Goal: Transaction & Acquisition: Purchase product/service

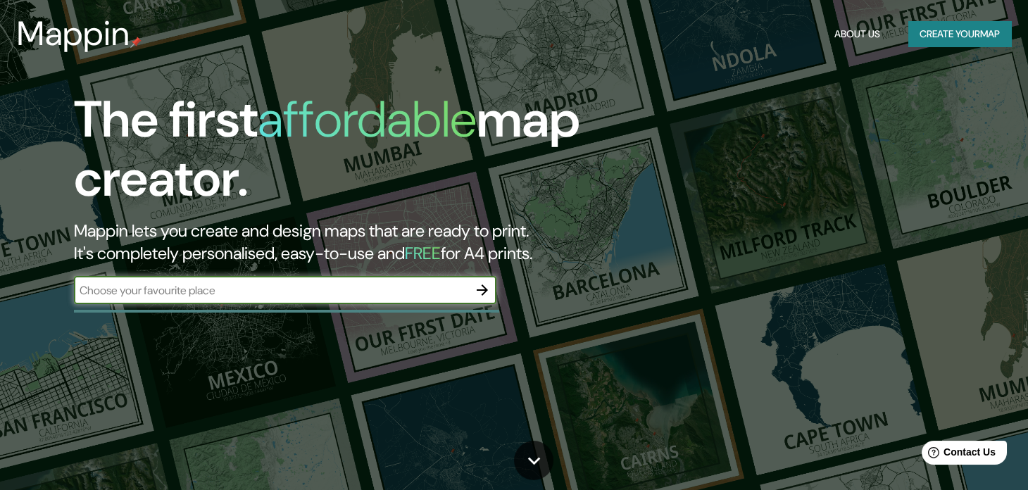
click at [356, 281] on div "​" at bounding box center [285, 290] width 423 height 28
click at [356, 287] on input "text" at bounding box center [271, 290] width 394 height 16
type input "trujillo"
click at [486, 294] on icon "button" at bounding box center [482, 290] width 17 height 17
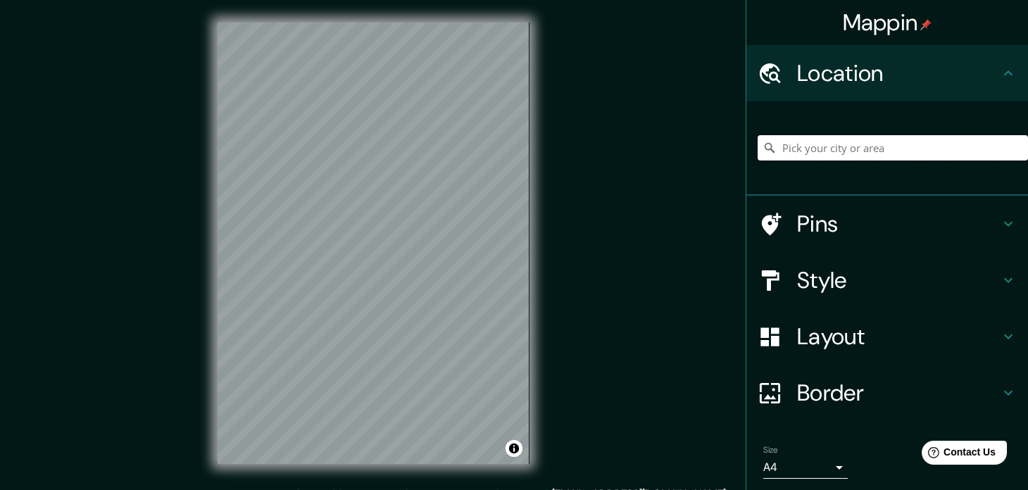
click at [861, 153] on input "Pick your city or area" at bounding box center [893, 147] width 270 height 25
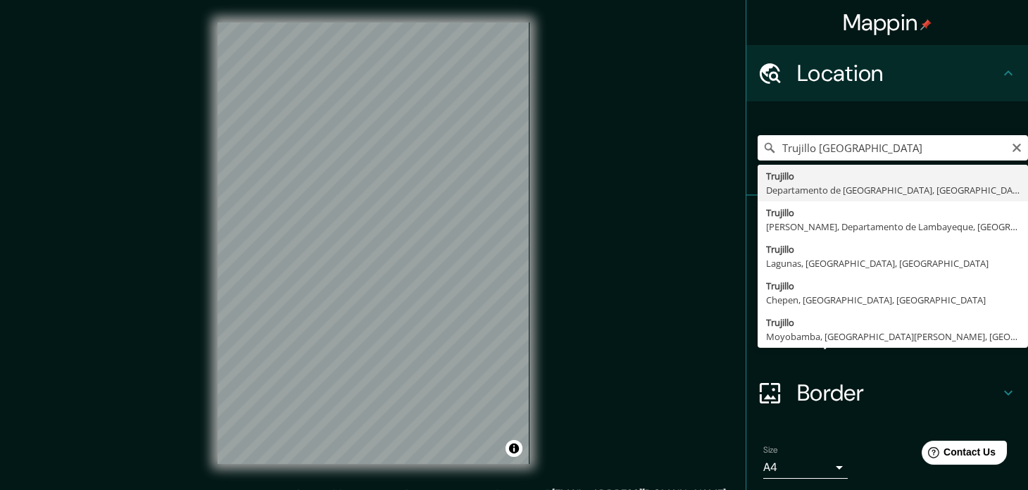
type input "[GEOGRAPHIC_DATA], [GEOGRAPHIC_DATA], [GEOGRAPHIC_DATA]"
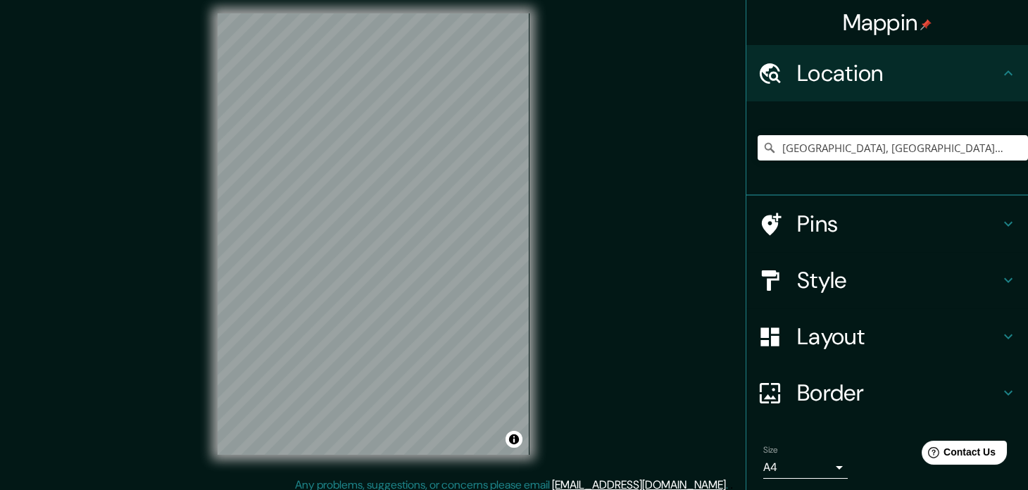
scroll to position [18, 0]
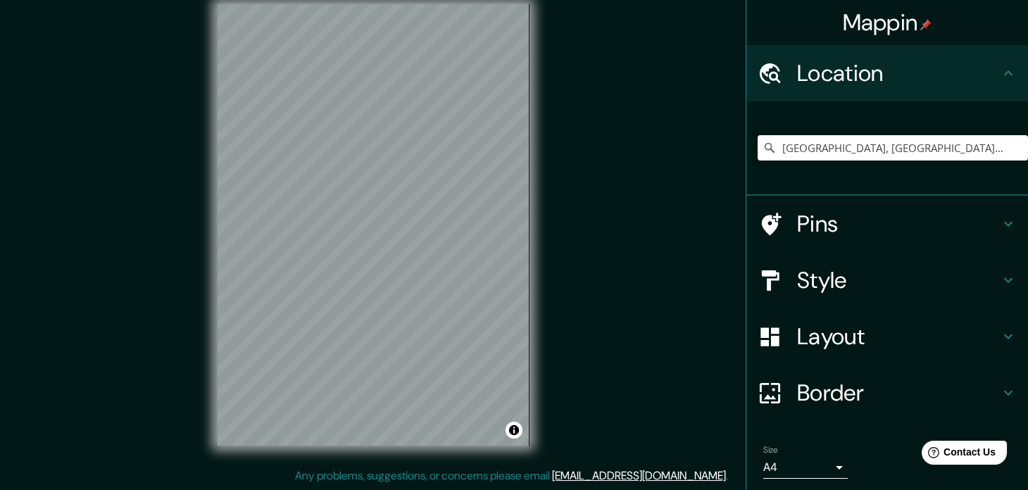
click at [797, 287] on h4 "Style" at bounding box center [898, 280] width 203 height 28
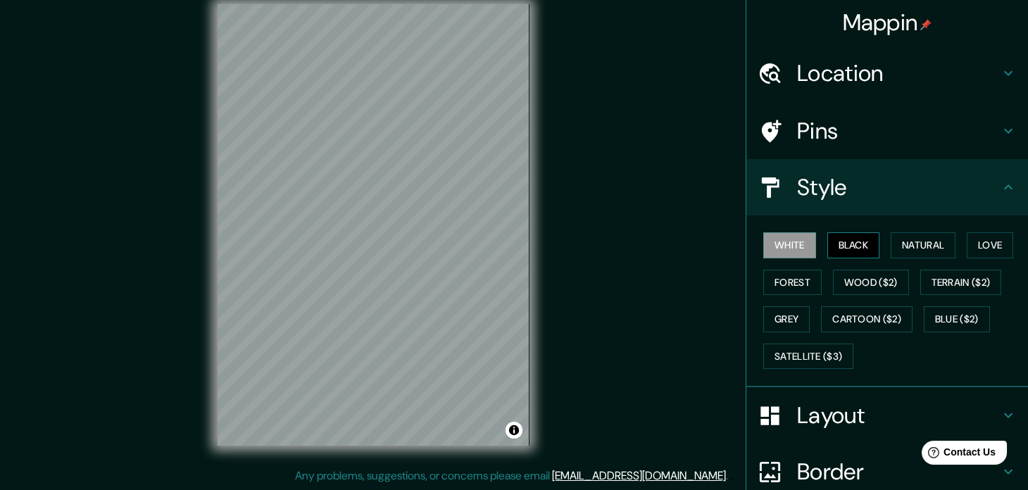
click at [846, 249] on button "Black" at bounding box center [853, 245] width 53 height 26
click at [898, 242] on button "Natural" at bounding box center [923, 245] width 65 height 26
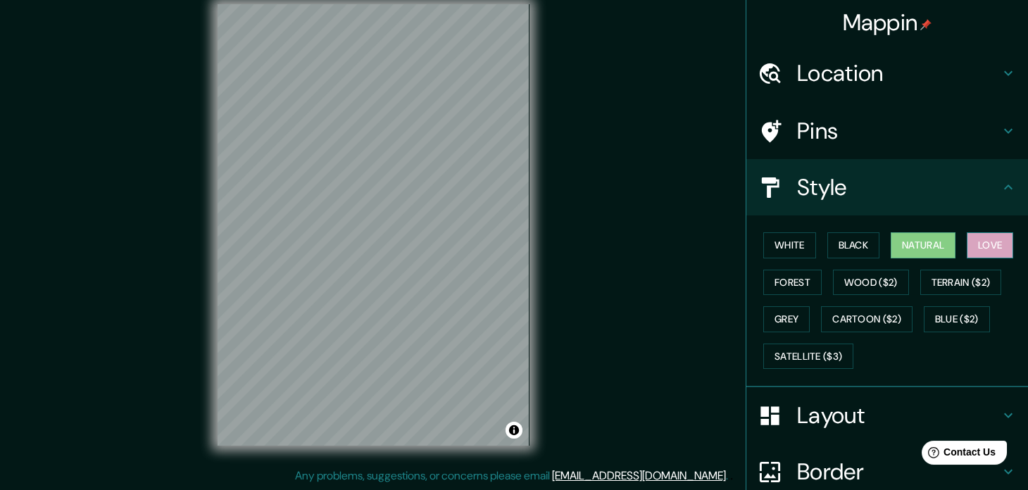
click at [972, 246] on button "Love" at bounding box center [990, 245] width 46 height 26
click at [787, 287] on button "Forest" at bounding box center [792, 283] width 58 height 26
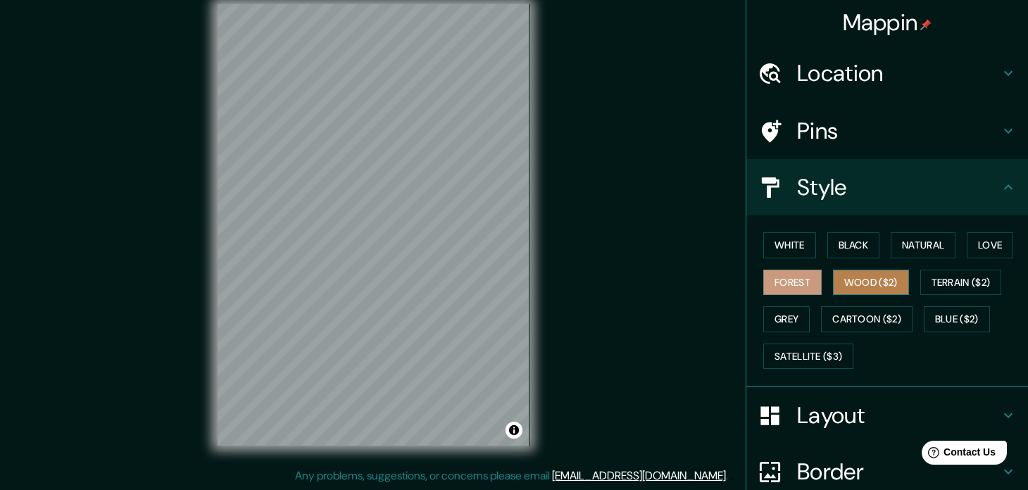
click at [859, 286] on button "Wood ($2)" at bounding box center [871, 283] width 76 height 26
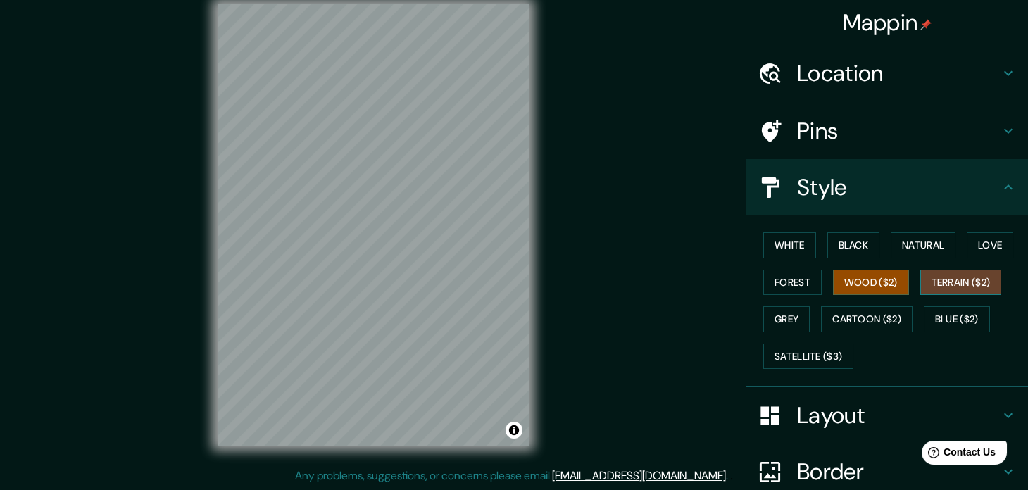
click at [920, 284] on button "Terrain ($2)" at bounding box center [961, 283] width 82 height 26
click at [769, 309] on button "Grey" at bounding box center [786, 319] width 46 height 26
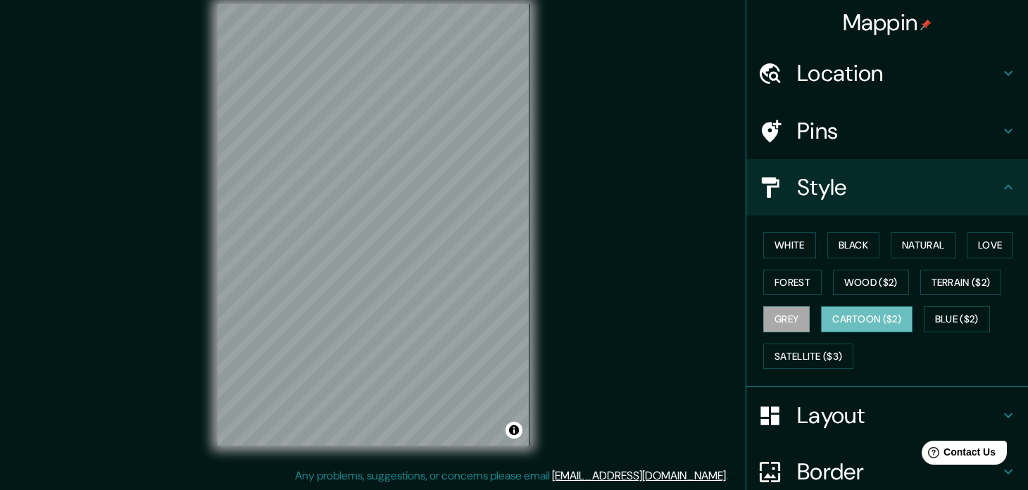
click at [883, 312] on button "Cartoon ($2)" at bounding box center [867, 319] width 92 height 26
click at [950, 318] on button "Blue ($2)" at bounding box center [957, 319] width 66 height 26
click at [863, 319] on button "Cartoon ($2)" at bounding box center [867, 319] width 92 height 26
click at [924, 320] on button "Blue ($2)" at bounding box center [957, 319] width 66 height 26
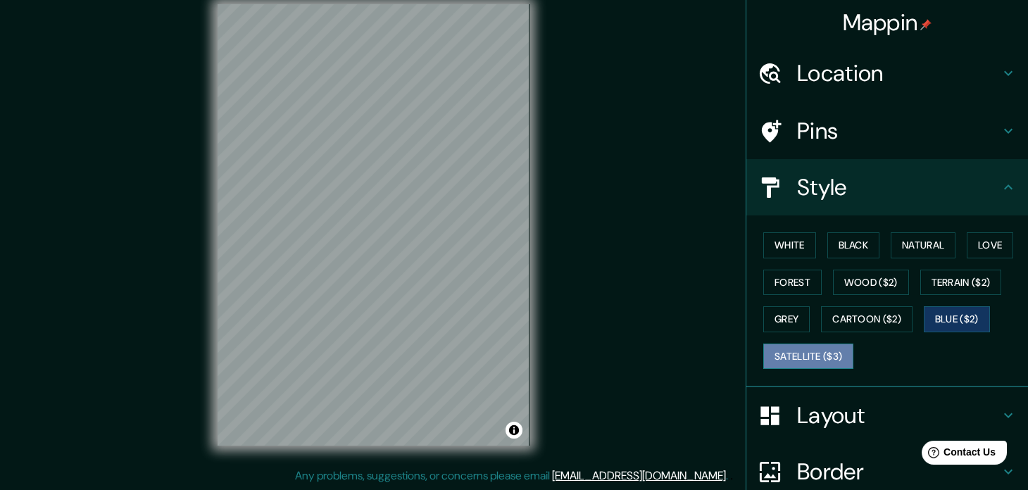
click at [794, 356] on button "Satellite ($3)" at bounding box center [808, 357] width 90 height 26
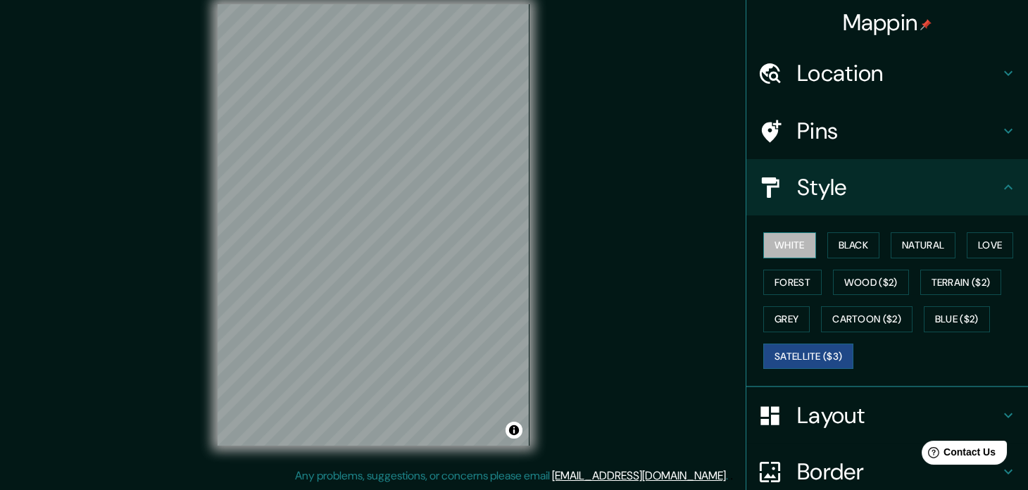
click at [782, 246] on button "White" at bounding box center [789, 245] width 53 height 26
click at [842, 244] on button "Black" at bounding box center [853, 245] width 53 height 26
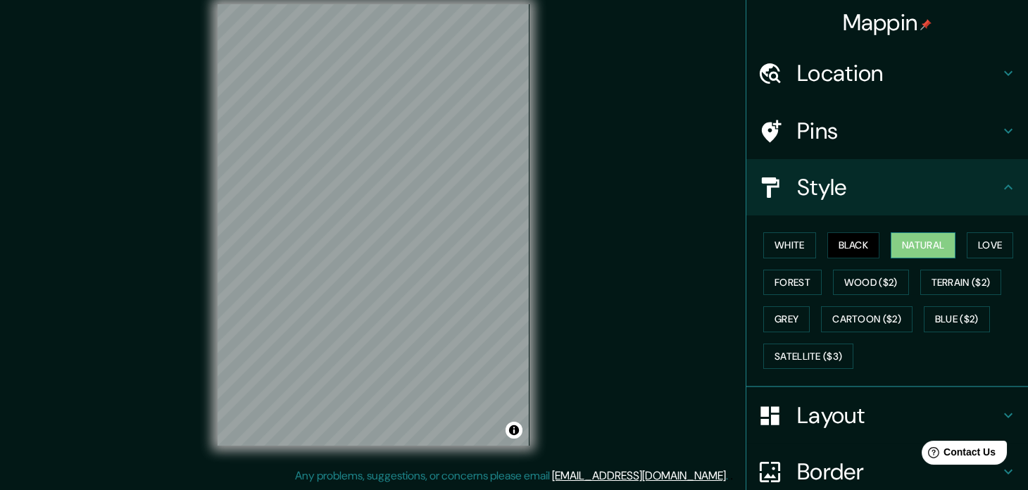
click at [909, 239] on button "Natural" at bounding box center [923, 245] width 65 height 26
click at [967, 241] on button "Love" at bounding box center [990, 245] width 46 height 26
click at [897, 245] on button "Natural" at bounding box center [923, 245] width 65 height 26
click at [954, 237] on div "White Black Natural Love Forest Wood ($2) Terrain ($2) Grey Cartoon ($2) Blue (…" at bounding box center [893, 301] width 270 height 148
click at [763, 251] on button "White" at bounding box center [789, 245] width 53 height 26
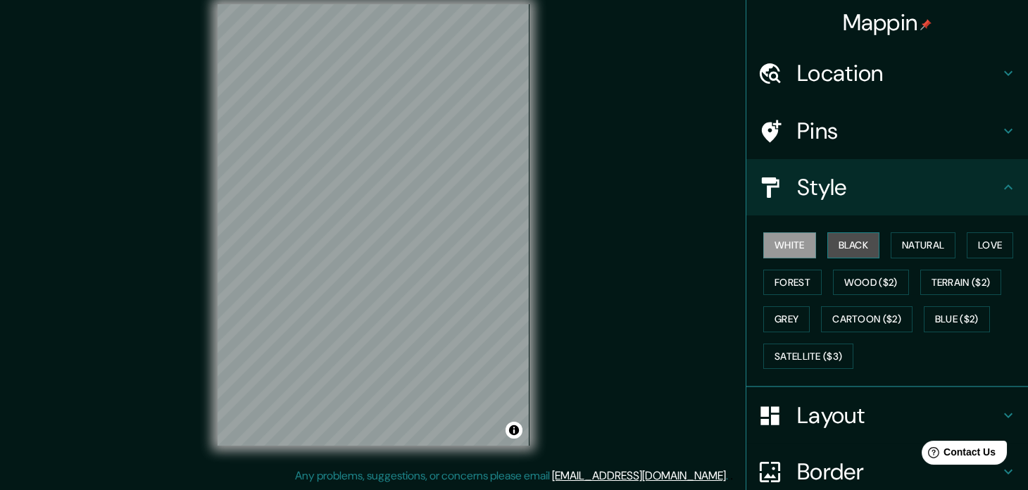
click at [828, 250] on button "Black" at bounding box center [853, 245] width 53 height 26
click at [970, 246] on button "Love" at bounding box center [990, 245] width 46 height 26
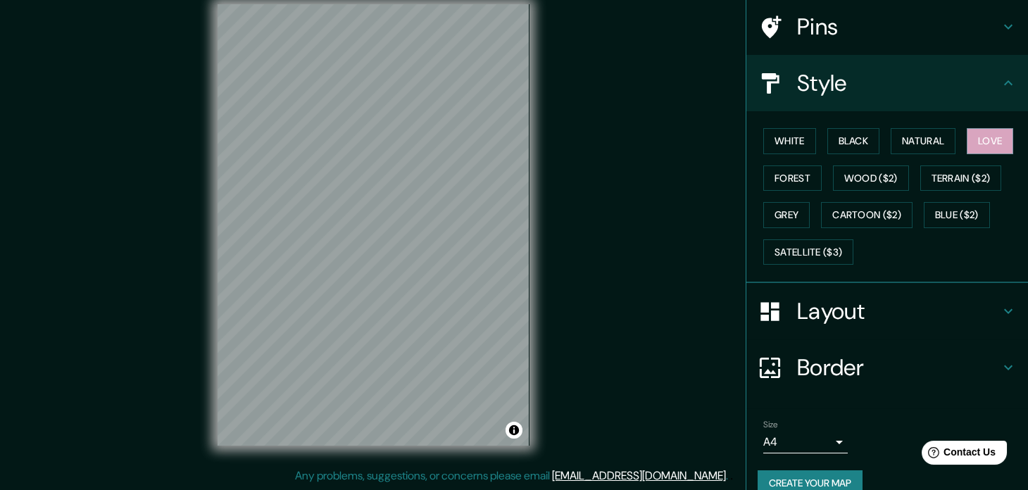
scroll to position [124, 0]
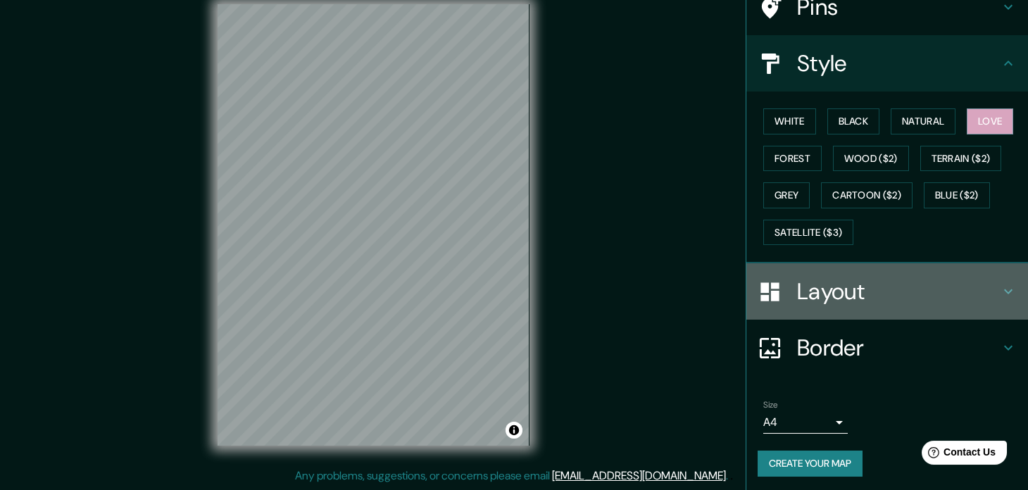
click at [839, 282] on h4 "Layout" at bounding box center [898, 291] width 203 height 28
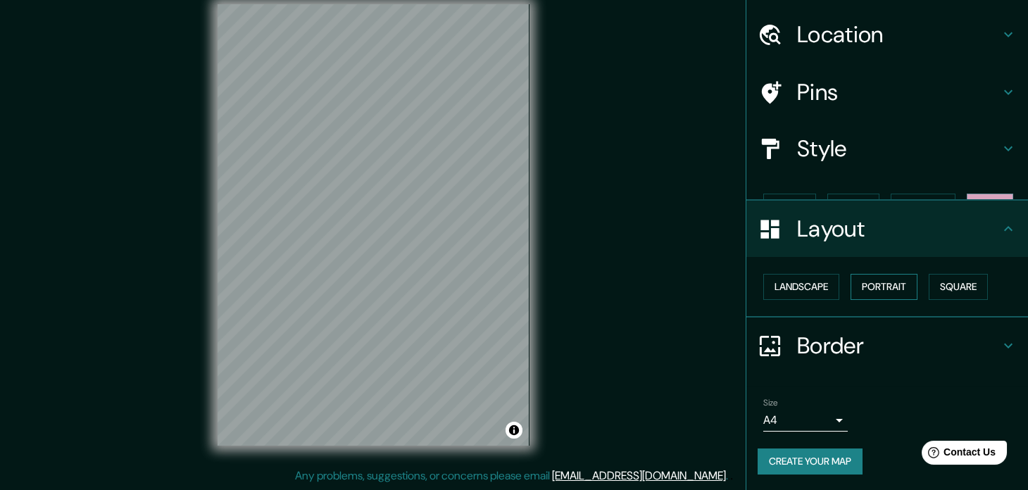
scroll to position [14, 0]
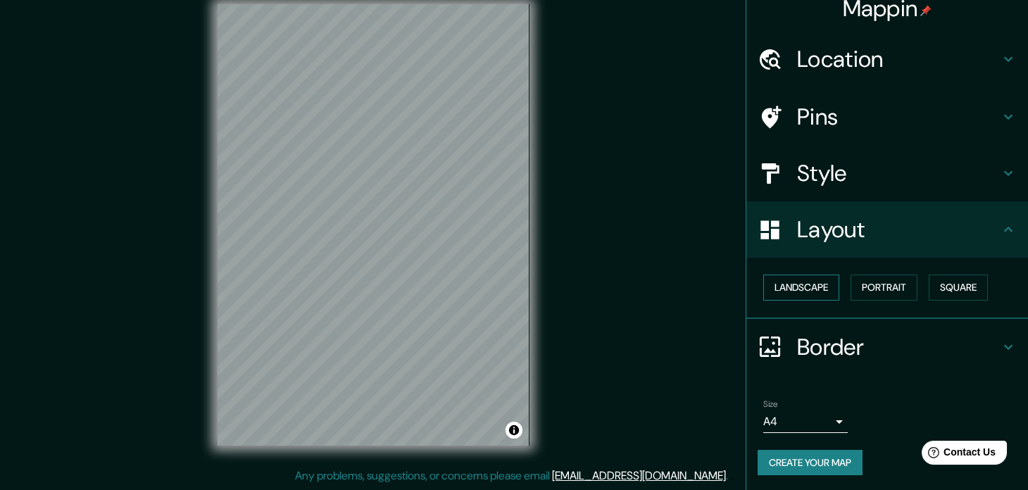
click at [793, 292] on button "Landscape" at bounding box center [801, 288] width 76 height 26
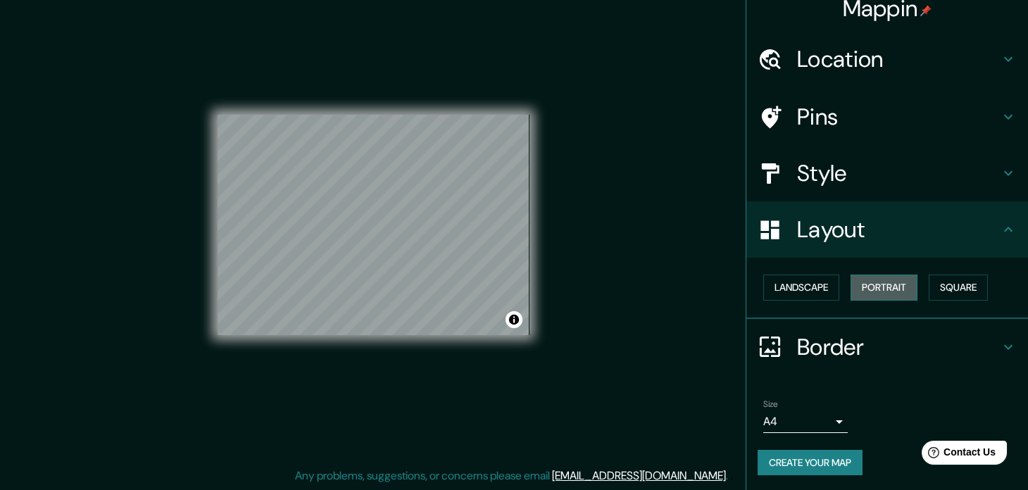
click at [867, 284] on button "Portrait" at bounding box center [884, 288] width 67 height 26
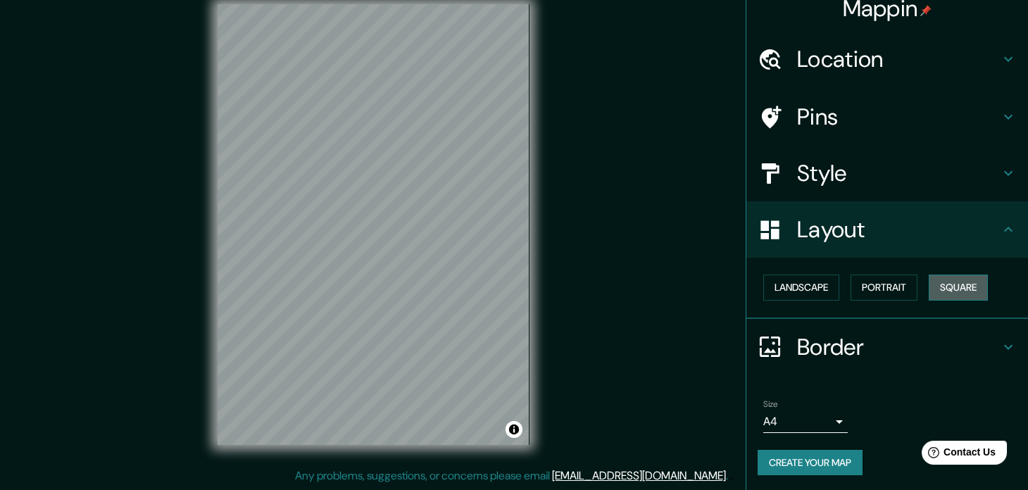
click at [929, 285] on button "Square" at bounding box center [958, 288] width 59 height 26
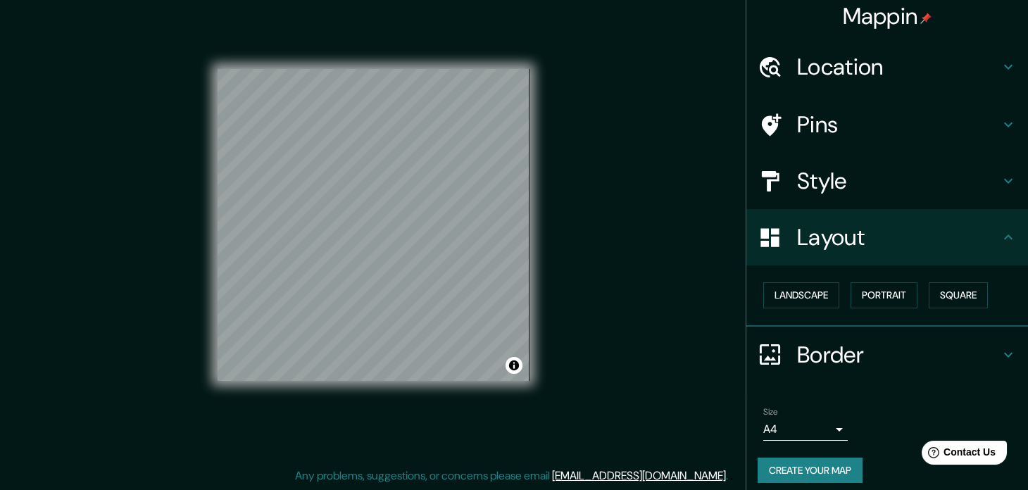
scroll to position [0, 0]
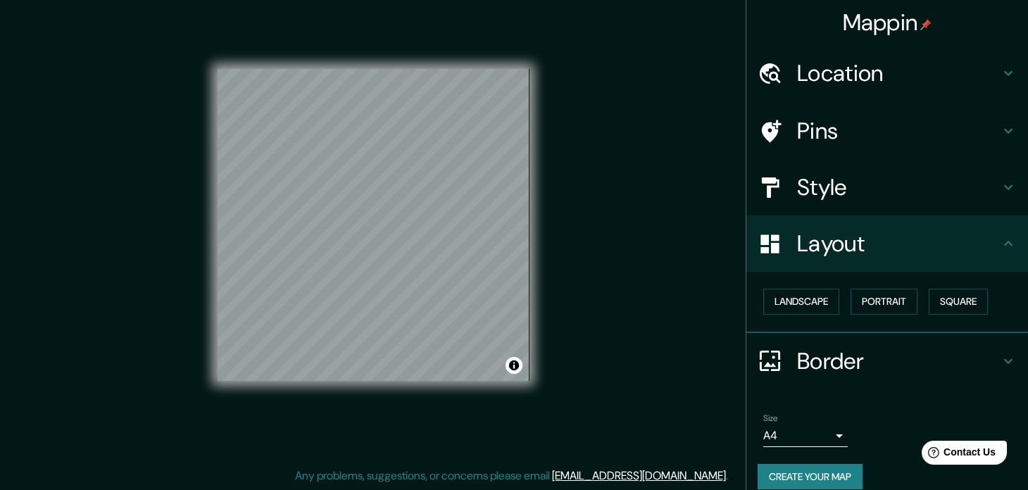
click at [848, 141] on h4 "Pins" at bounding box center [898, 131] width 203 height 28
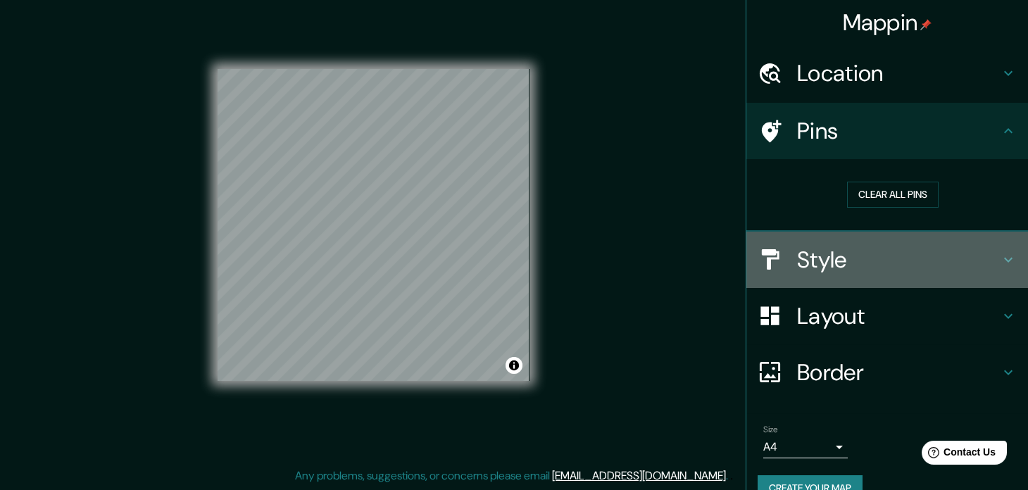
click at [869, 253] on h4 "Style" at bounding box center [898, 260] width 203 height 28
